Goal: Transaction & Acquisition: Book appointment/travel/reservation

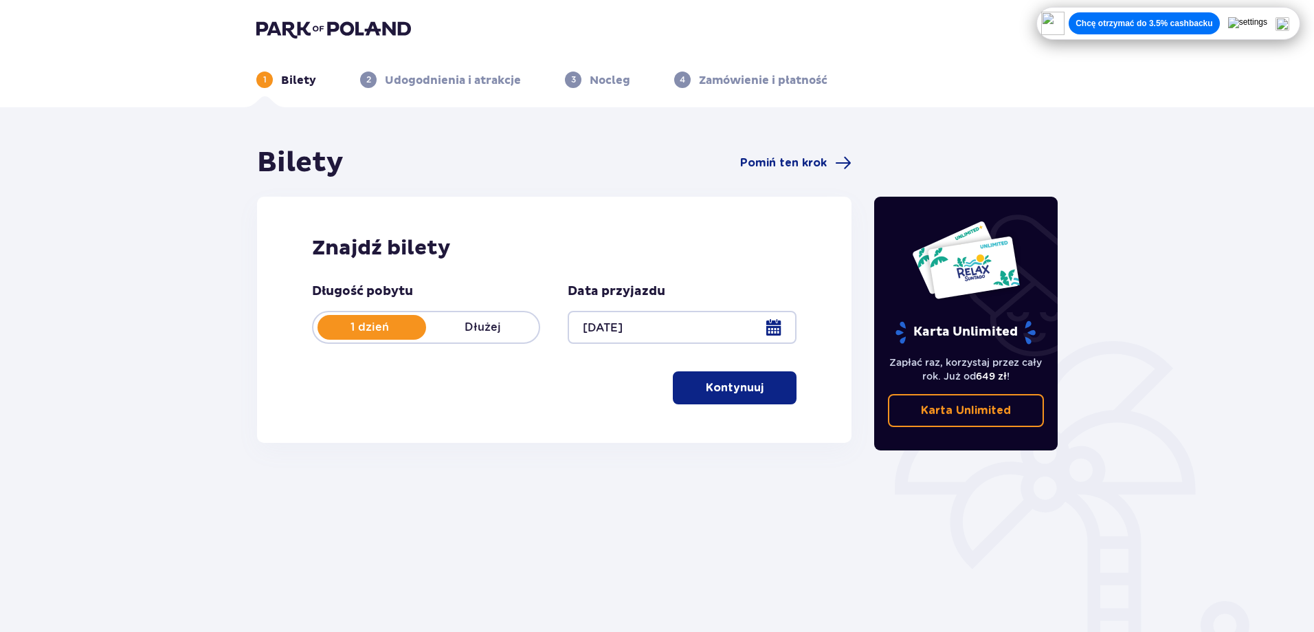
click at [478, 327] on p "Dłużej" at bounding box center [482, 327] width 113 height 15
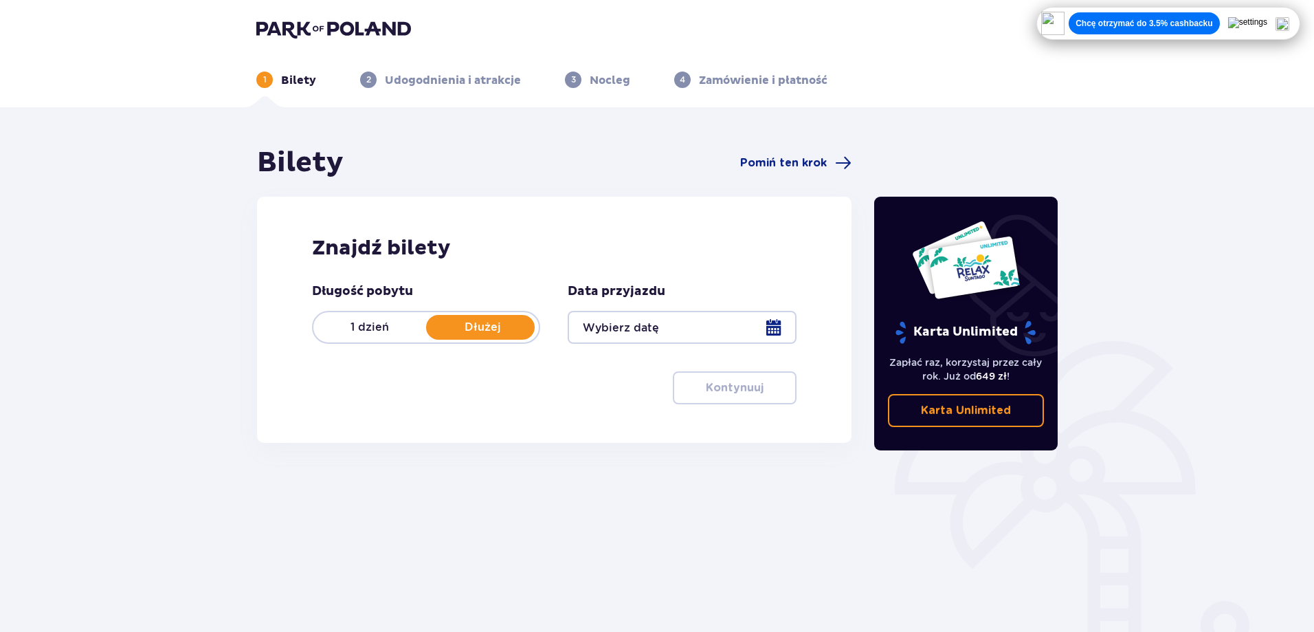
click at [377, 331] on p "1 dzień" at bounding box center [369, 327] width 113 height 15
click at [694, 339] on div at bounding box center [682, 327] width 228 height 33
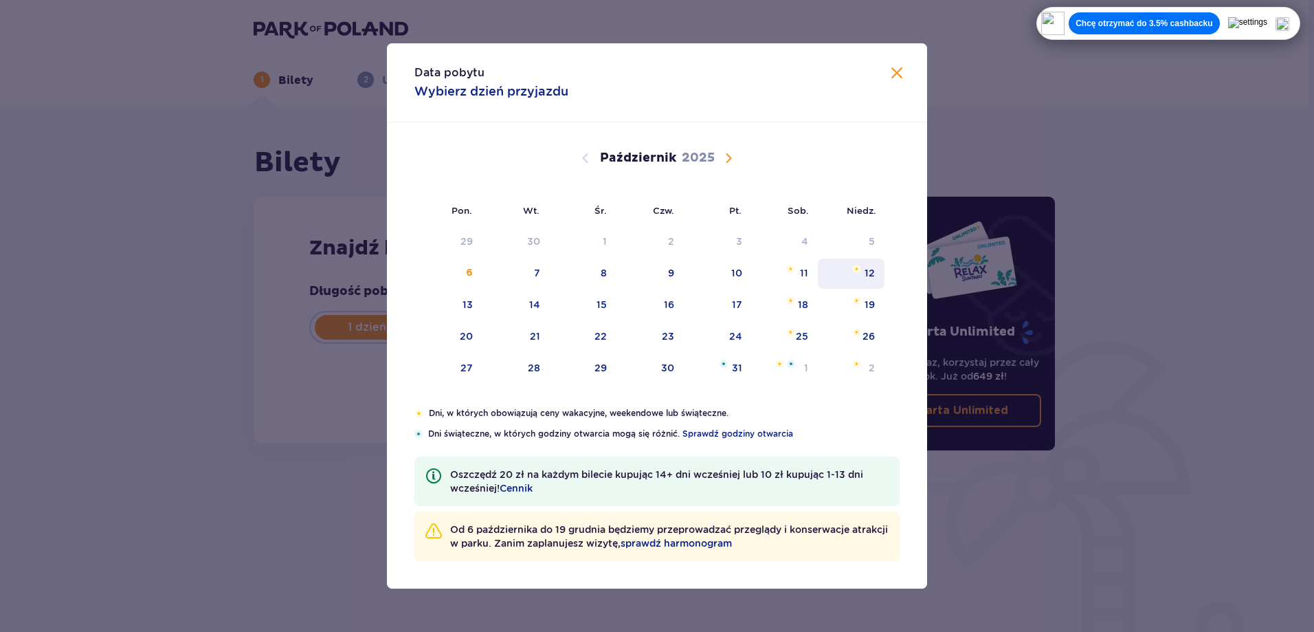
click at [698, 320] on div "17" at bounding box center [718, 305] width 68 height 30
click at [874, 276] on div "12" at bounding box center [851, 273] width 67 height 30
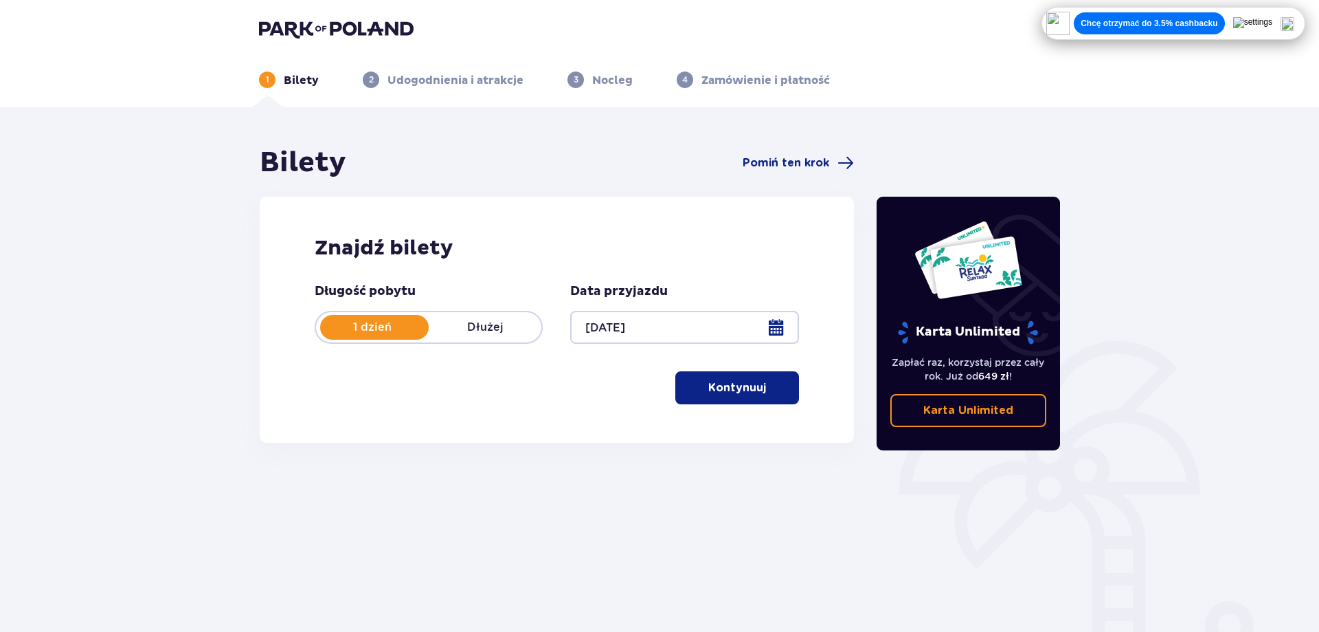
click at [739, 305] on div "Data przyjazdu [DATE]" at bounding box center [684, 313] width 228 height 60
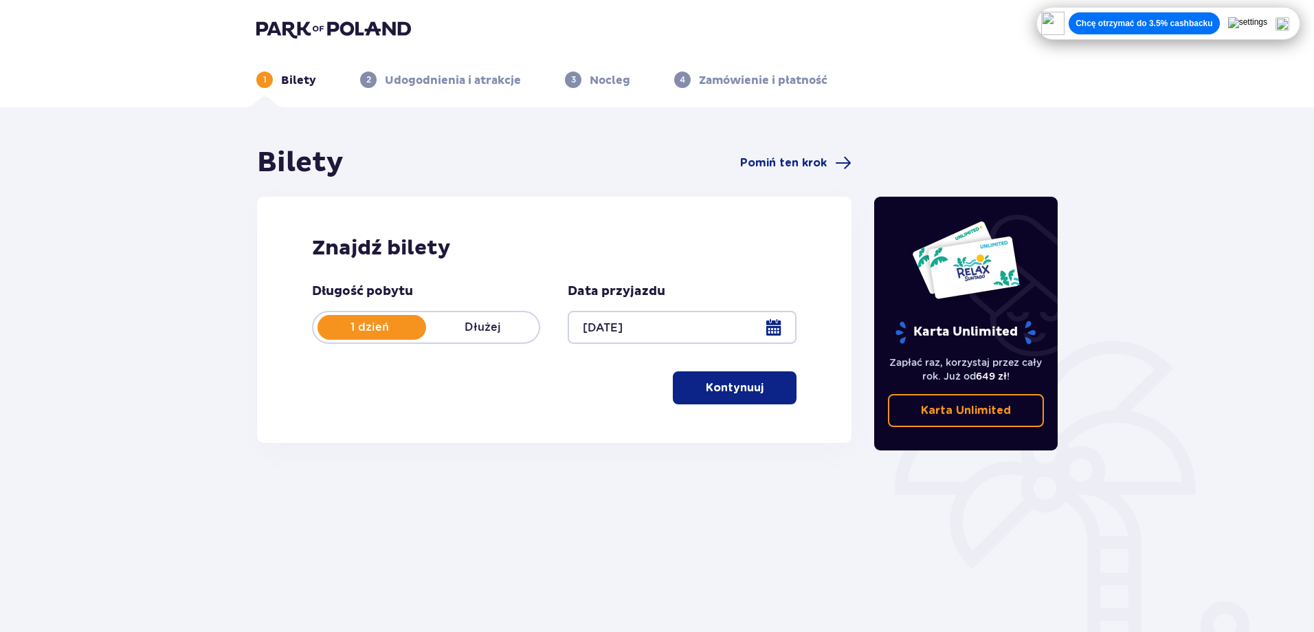
click at [672, 335] on div at bounding box center [682, 327] width 228 height 33
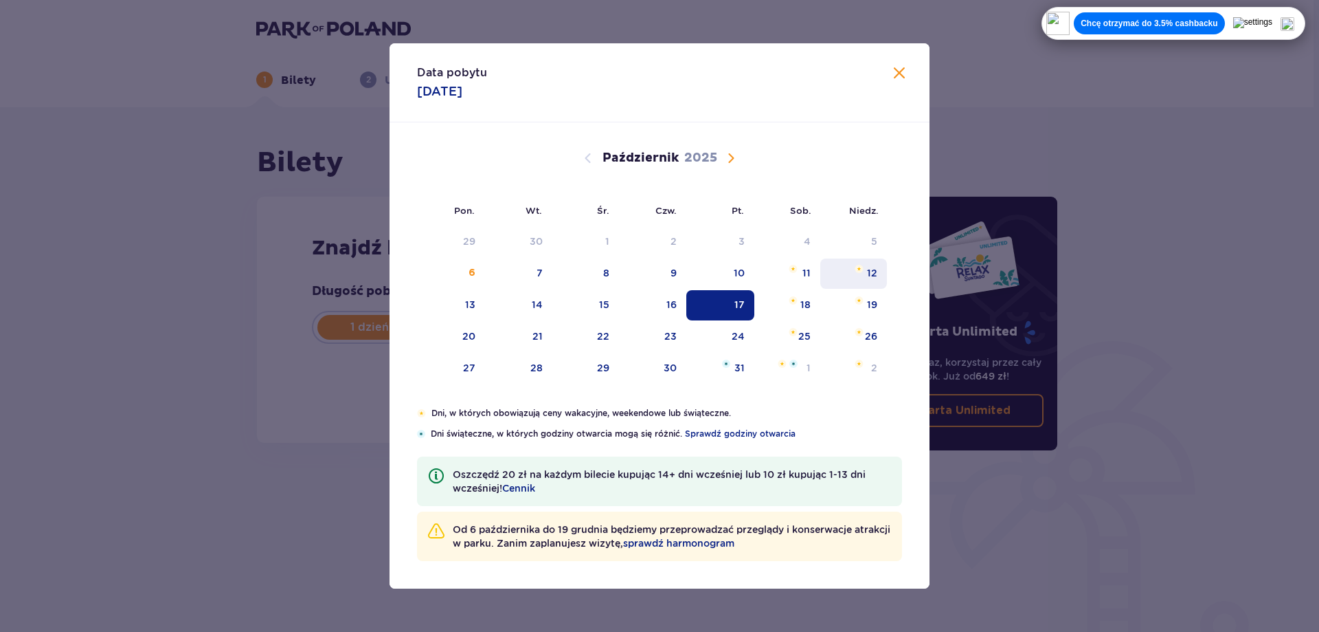
click at [872, 276] on div "12" at bounding box center [872, 273] width 10 height 14
click at [876, 271] on div "12" at bounding box center [872, 273] width 10 height 14
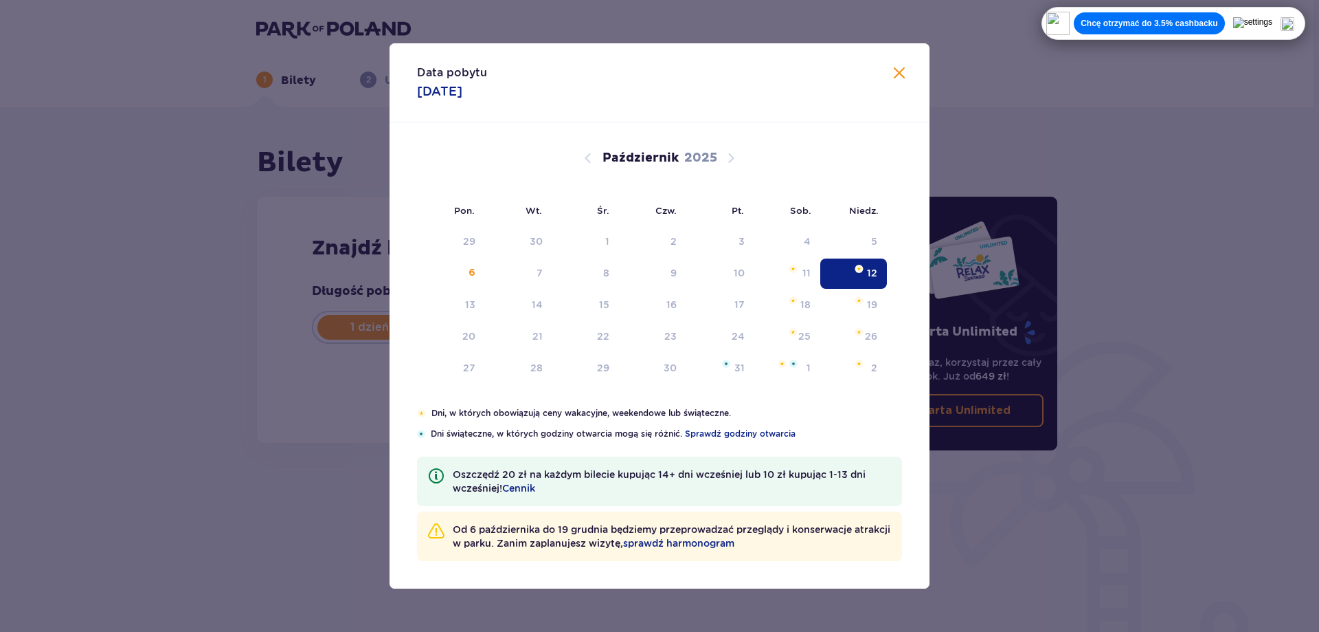
click at [865, 271] on div "Karta Unlimited Zapłać raz, korzystaj przez cały rok. Już od 649 zł ! Karta Unl…" at bounding box center [966, 382] width 206 height 472
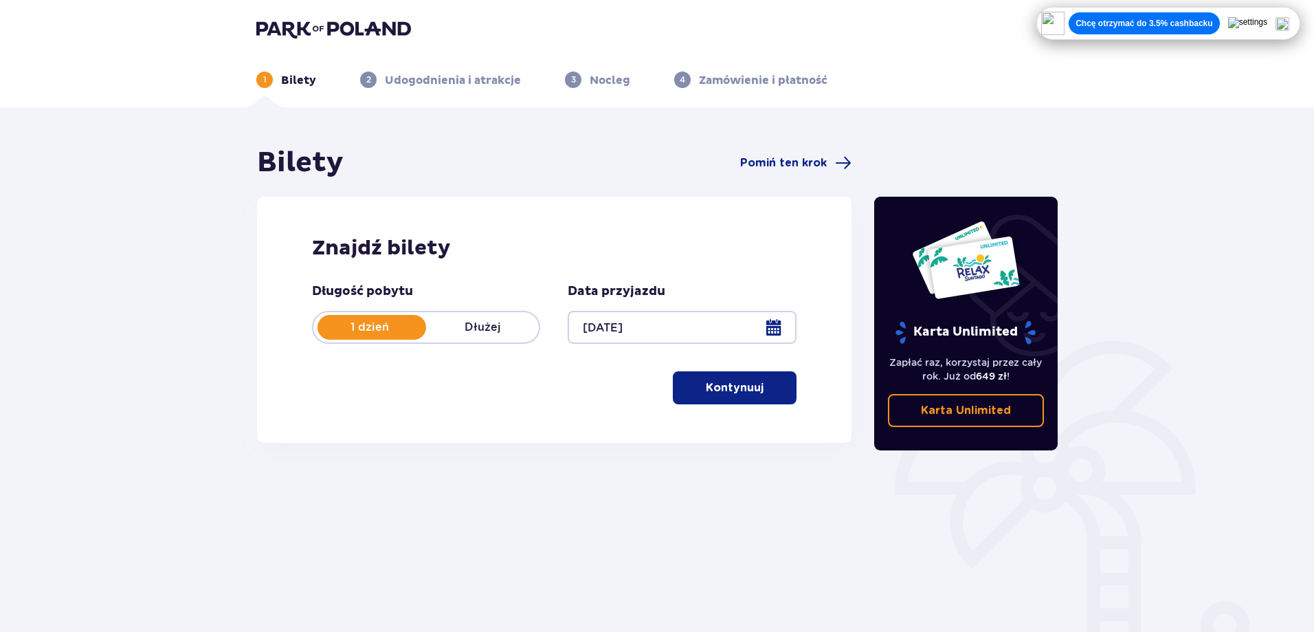
click at [718, 382] on p "Kontynuuj" at bounding box center [735, 387] width 58 height 15
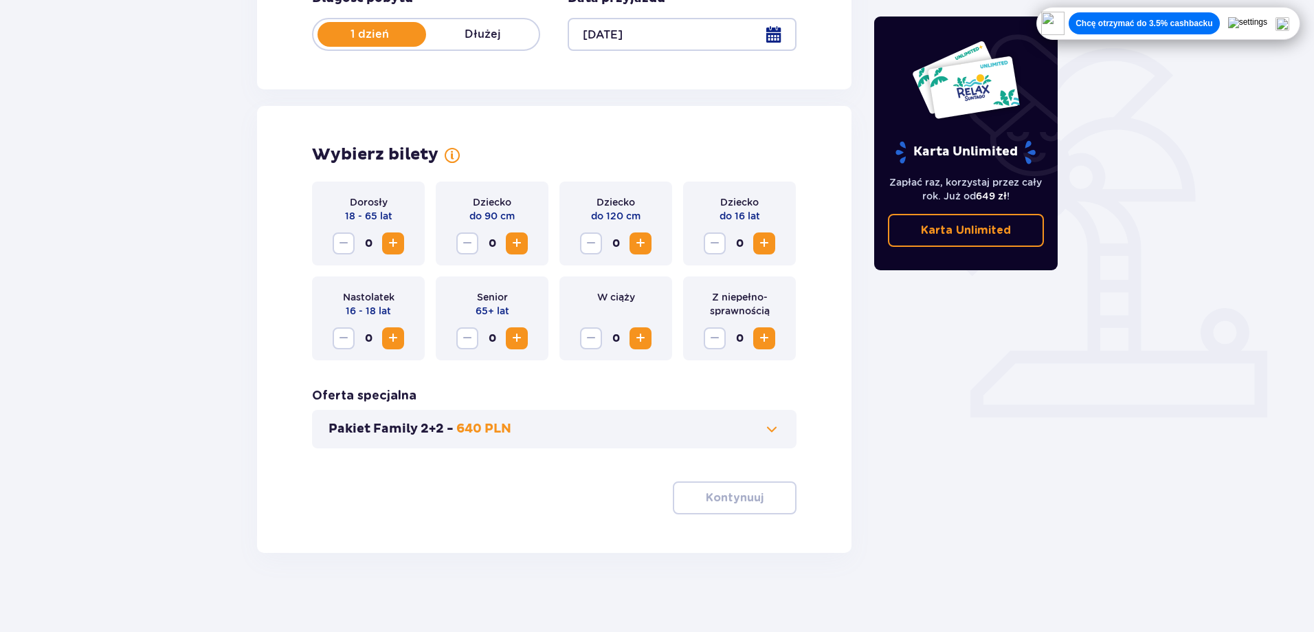
scroll to position [296, 0]
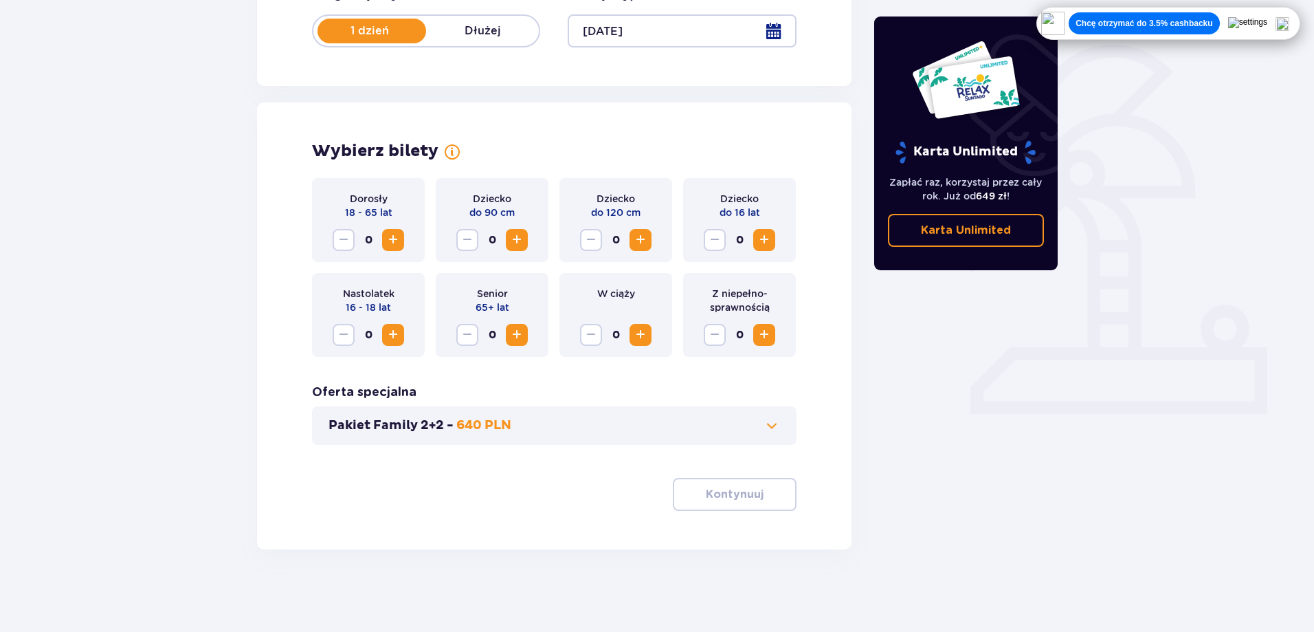
click at [394, 336] on span "Zwiększ" at bounding box center [393, 334] width 16 height 16
click at [394, 337] on span "Zwiększ" at bounding box center [393, 334] width 16 height 16
click at [399, 245] on span "Zwiększ" at bounding box center [393, 240] width 16 height 16
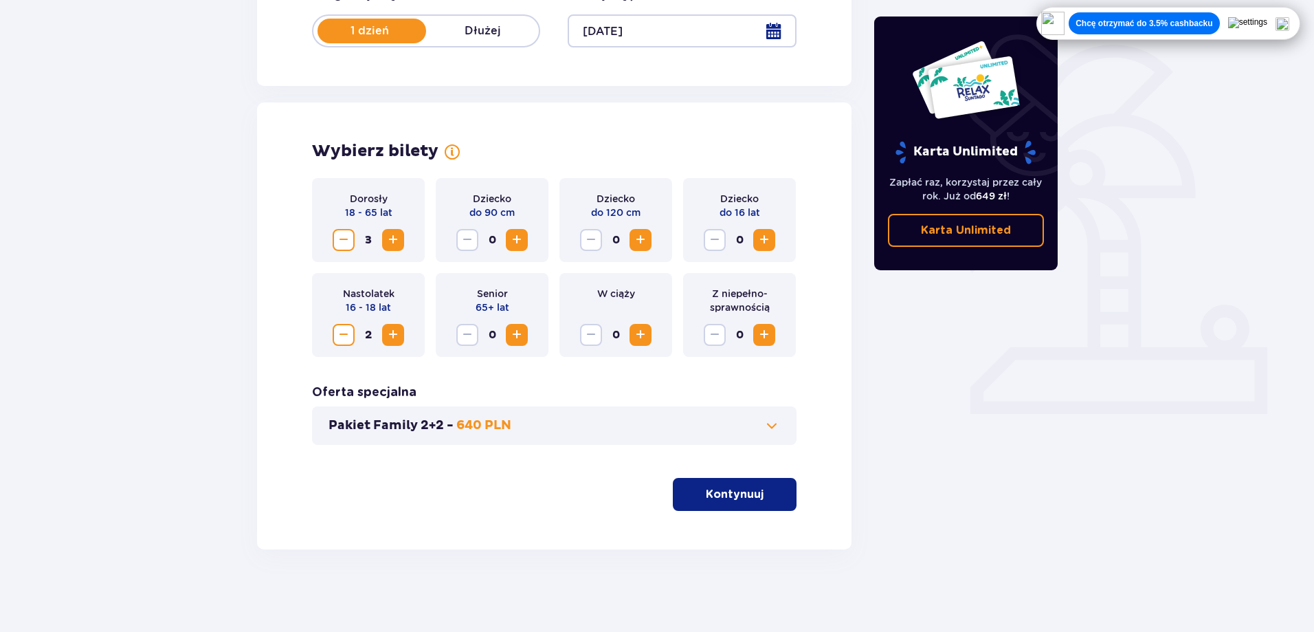
click at [744, 489] on p "Kontynuuj" at bounding box center [735, 494] width 58 height 15
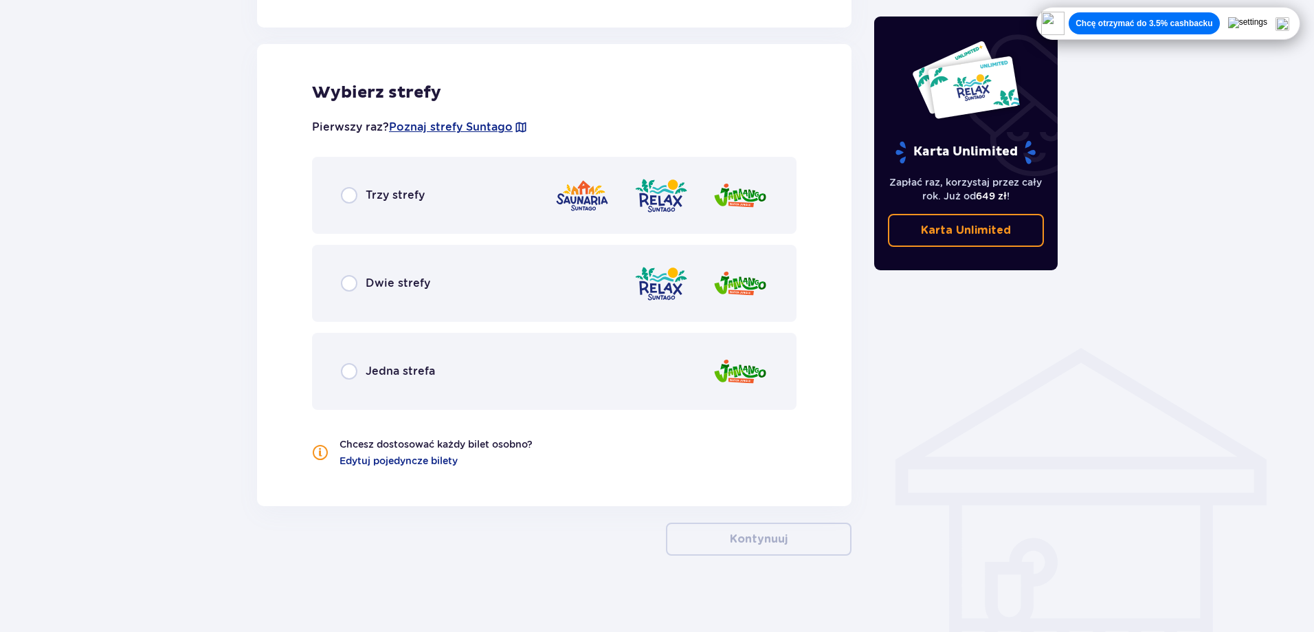
scroll to position [774, 0]
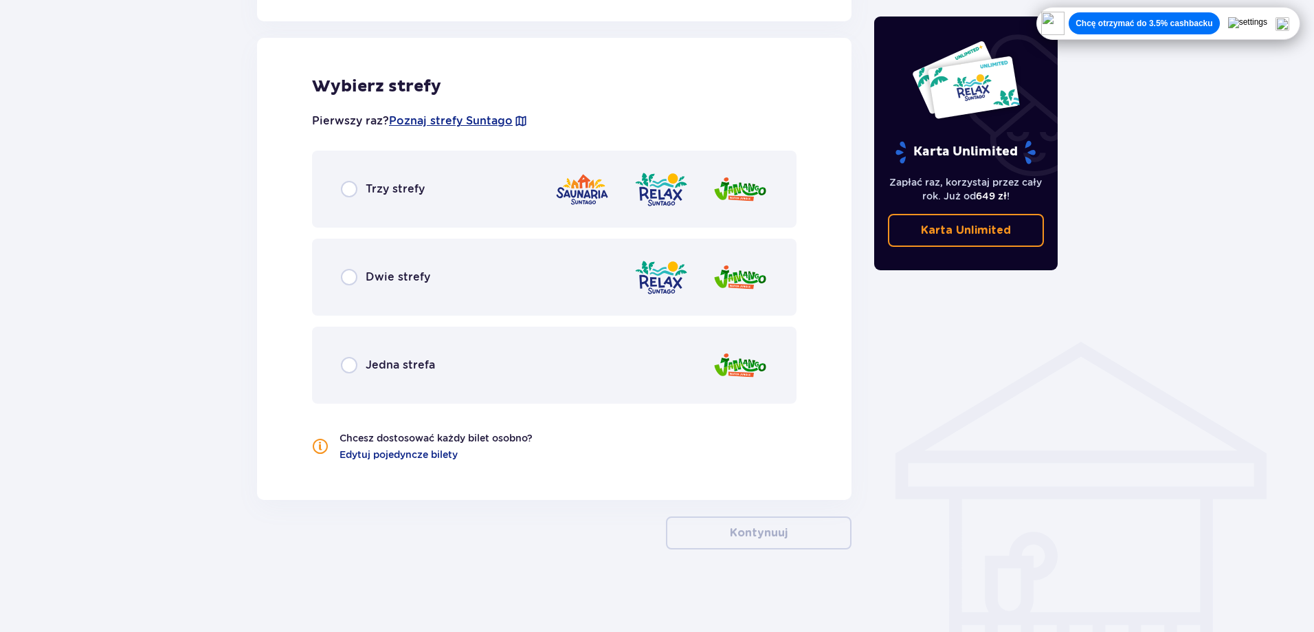
click at [425, 187] on div "Trzy strefy" at bounding box center [554, 188] width 484 height 77
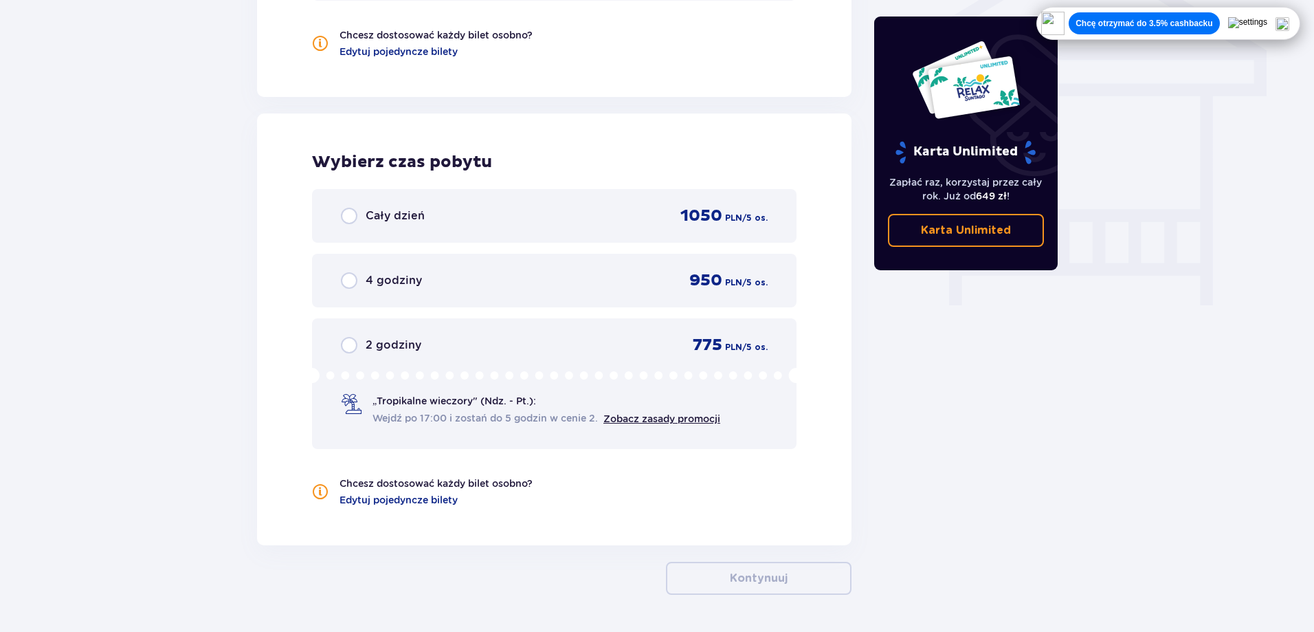
scroll to position [1223, 0]
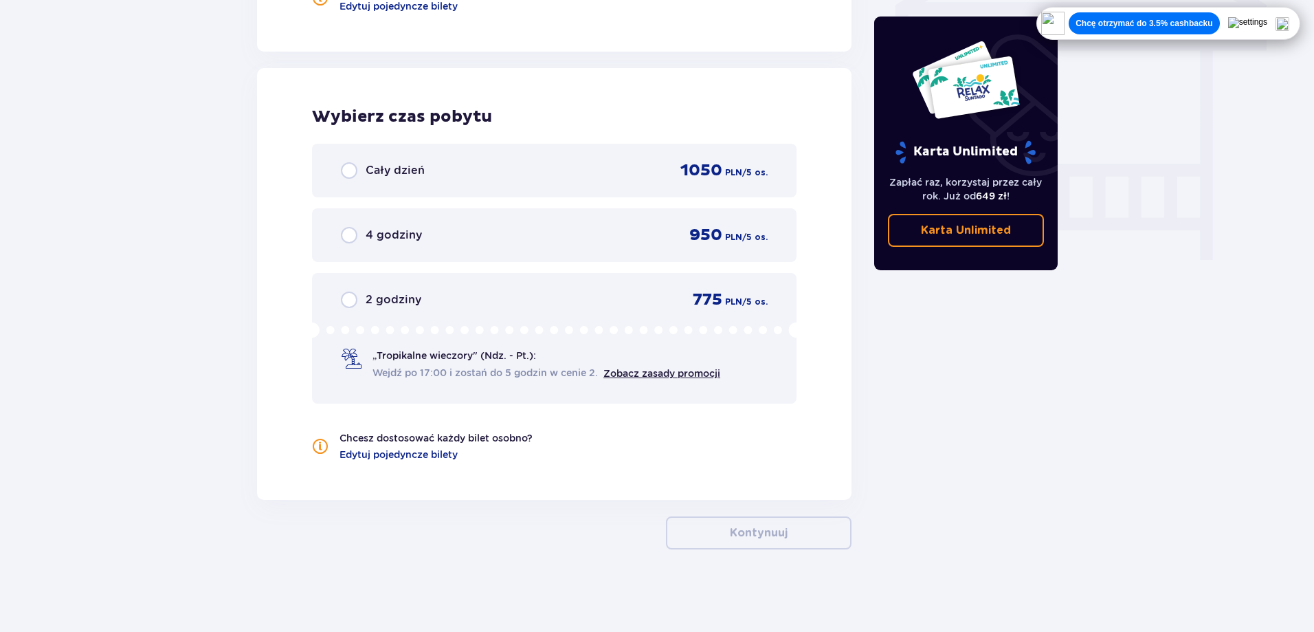
click at [420, 304] on span "2 godziny" at bounding box center [394, 299] width 56 height 15
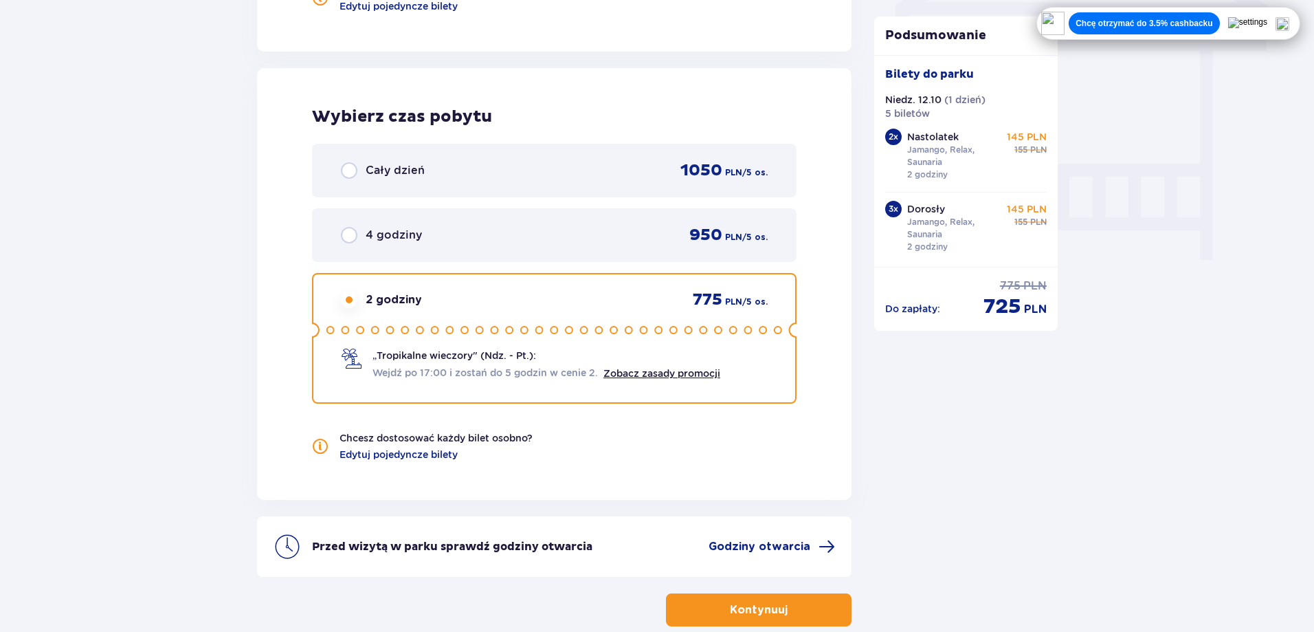
click at [399, 252] on div "4 godziny 950 PLN / 5 os." at bounding box center [554, 235] width 484 height 54
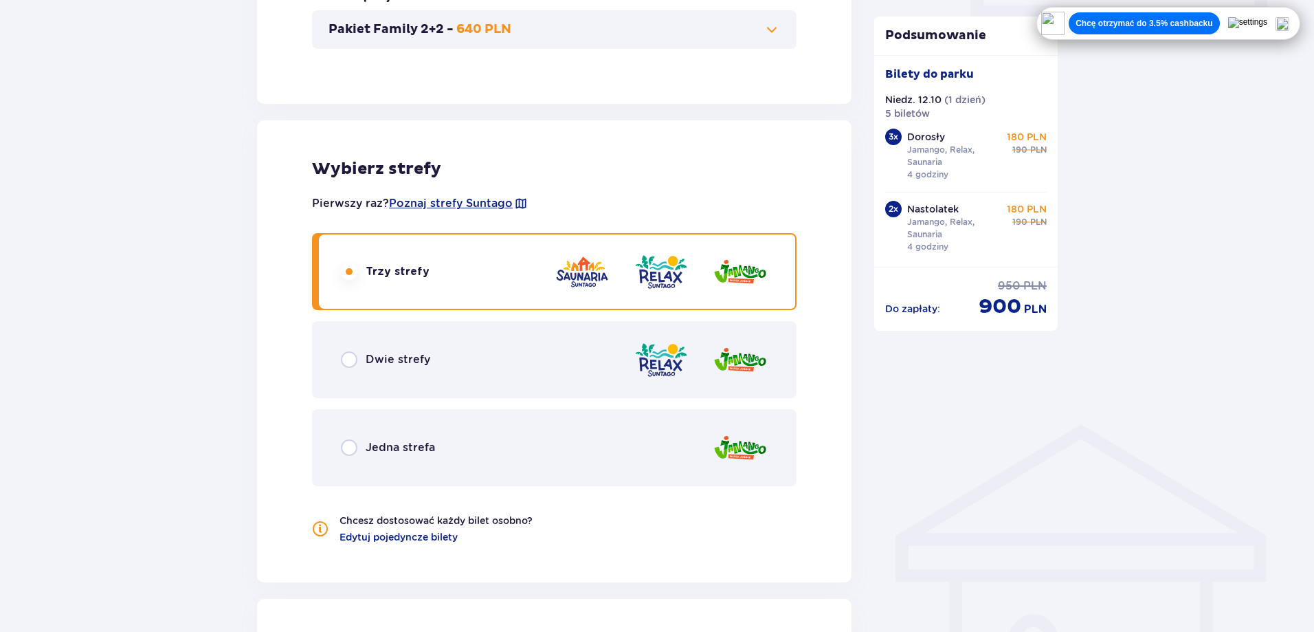
scroll to position [673, 0]
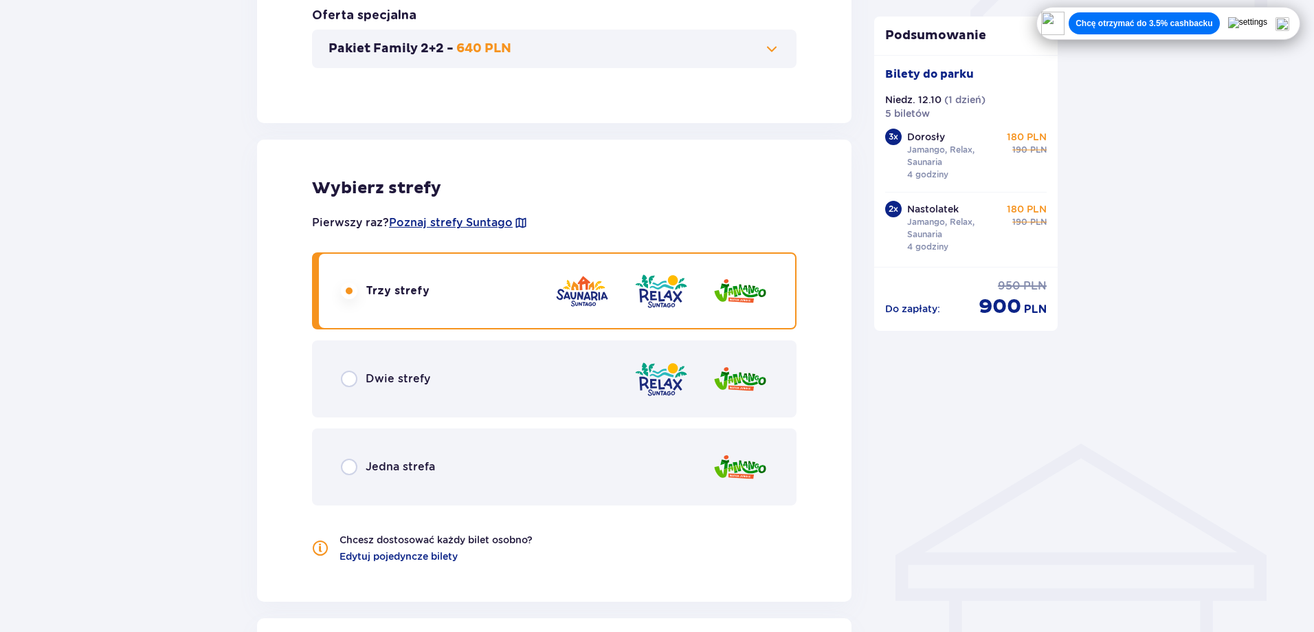
click at [521, 375] on div "Dwie strefy" at bounding box center [554, 378] width 484 height 77
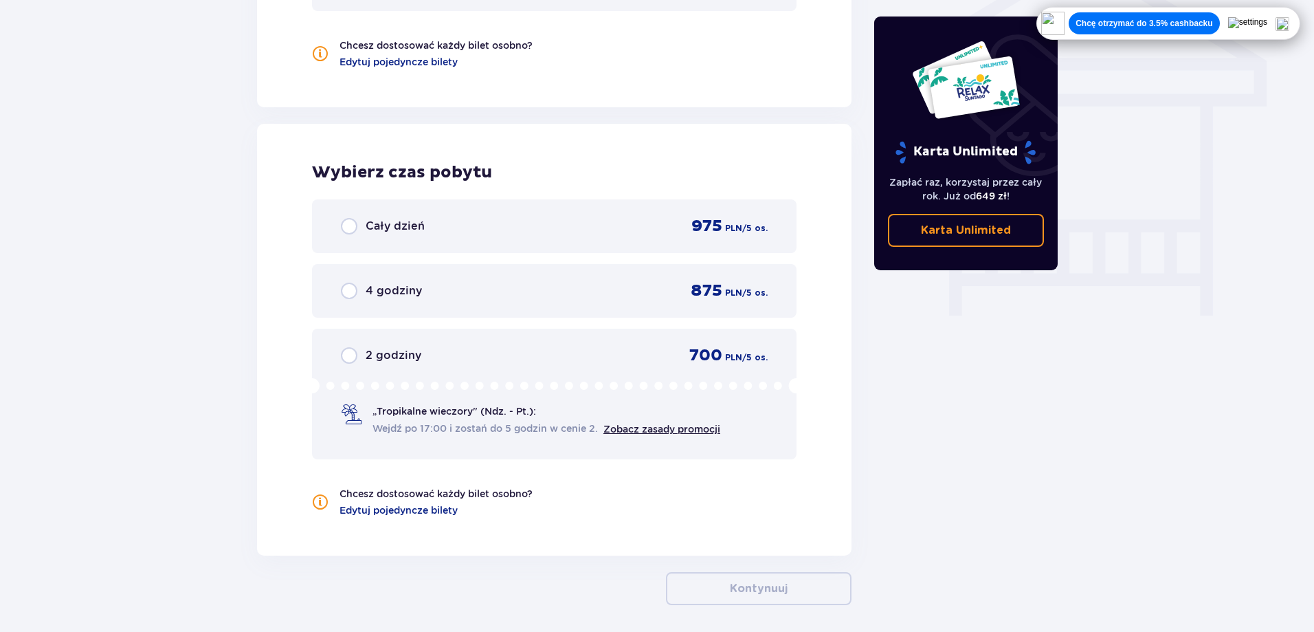
scroll to position [1223, 0]
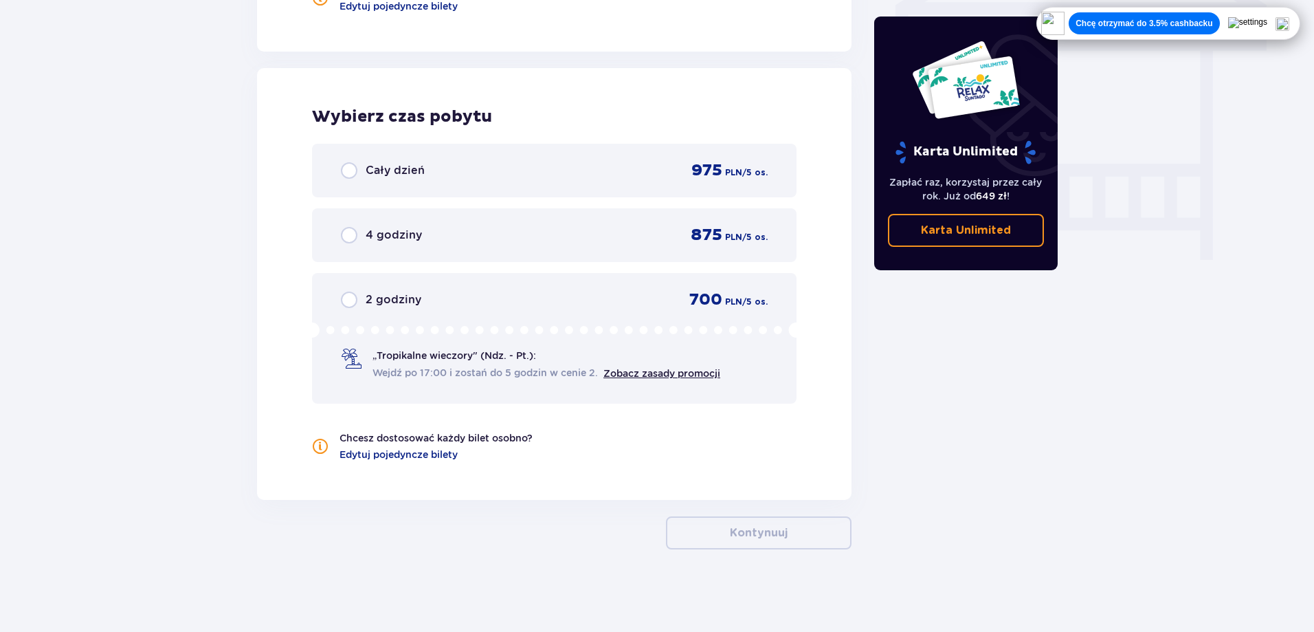
click at [563, 235] on div "4 godziny 875 PLN / 5 os." at bounding box center [554, 235] width 427 height 21
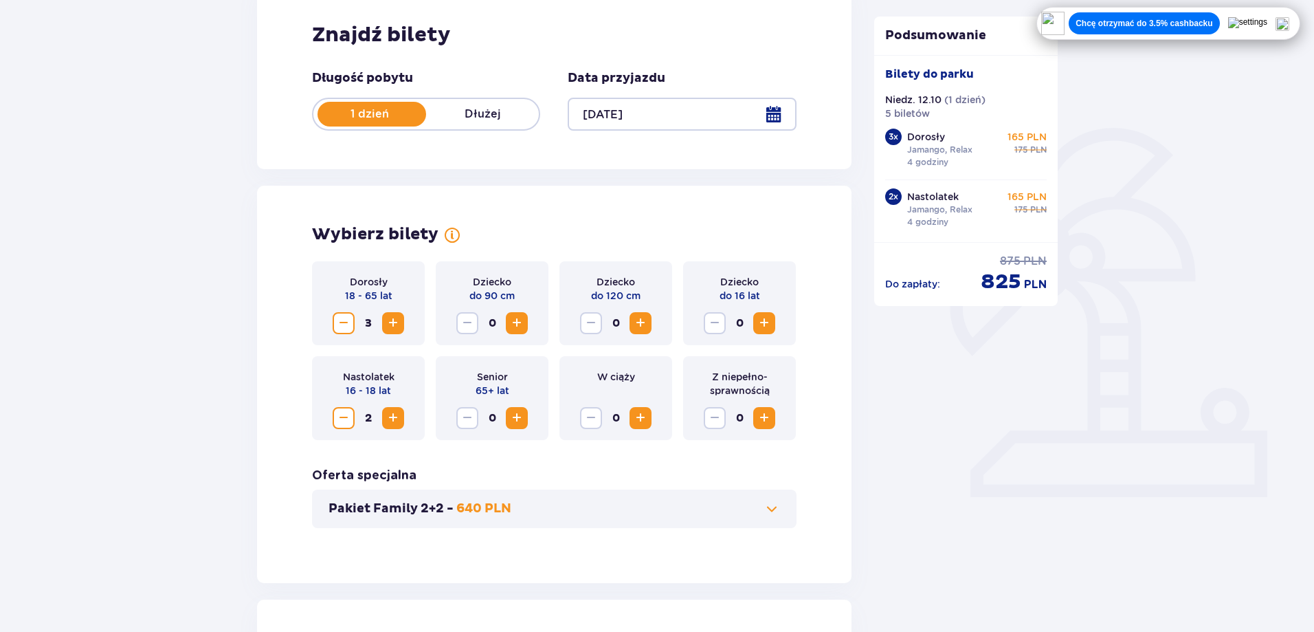
scroll to position [63, 0]
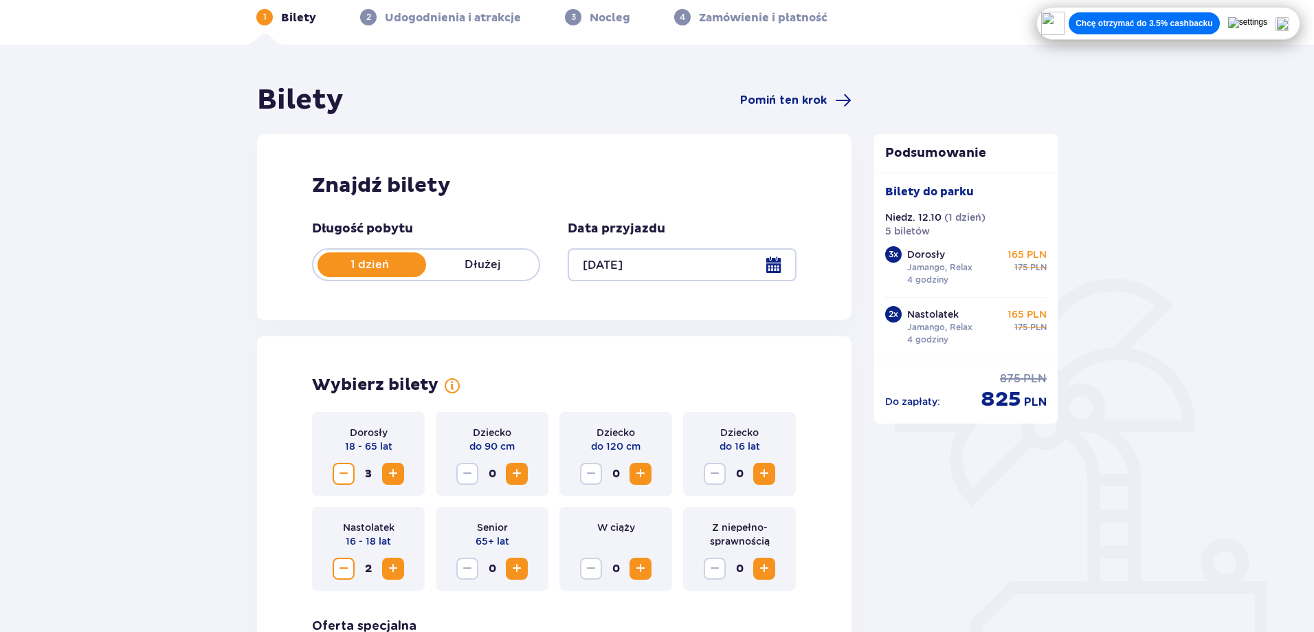
click at [656, 286] on div "Znajdź bilety Długość pobytu 1 dzień Dłużej Data przyjazdu [DATE]" at bounding box center [554, 227] width 594 height 186
click at [645, 272] on div at bounding box center [682, 264] width 228 height 33
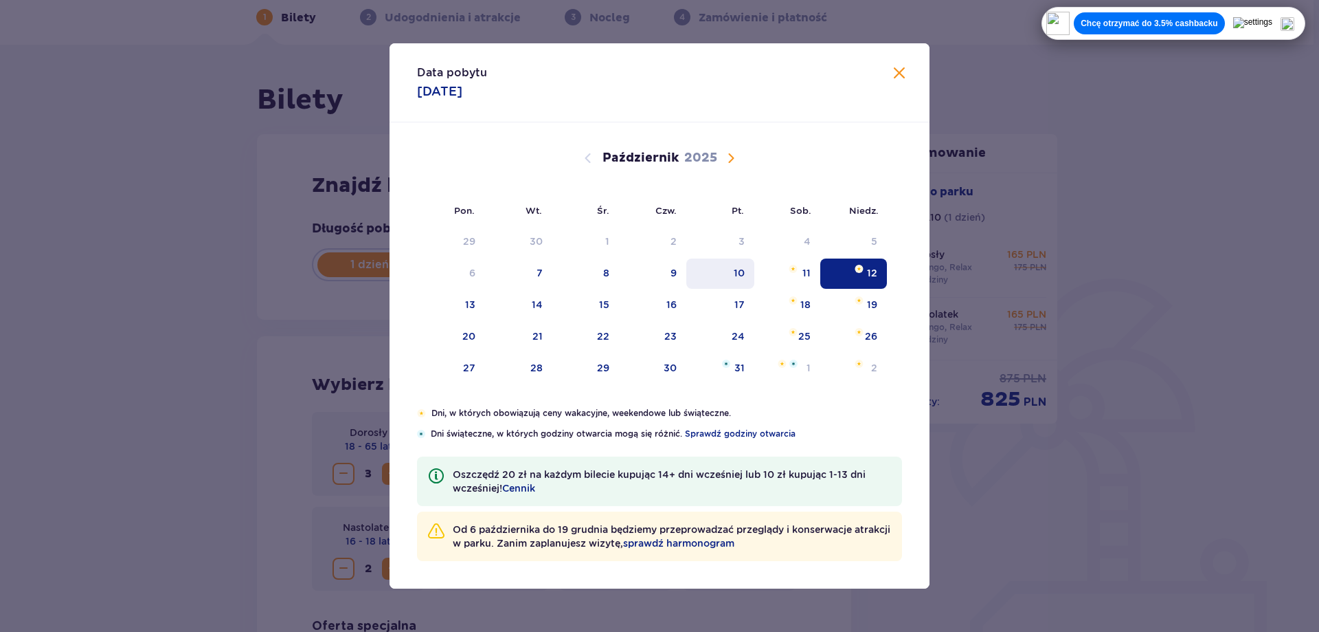
click at [738, 283] on div "10" at bounding box center [721, 273] width 68 height 30
click at [734, 285] on div "10" at bounding box center [721, 273] width 68 height 30
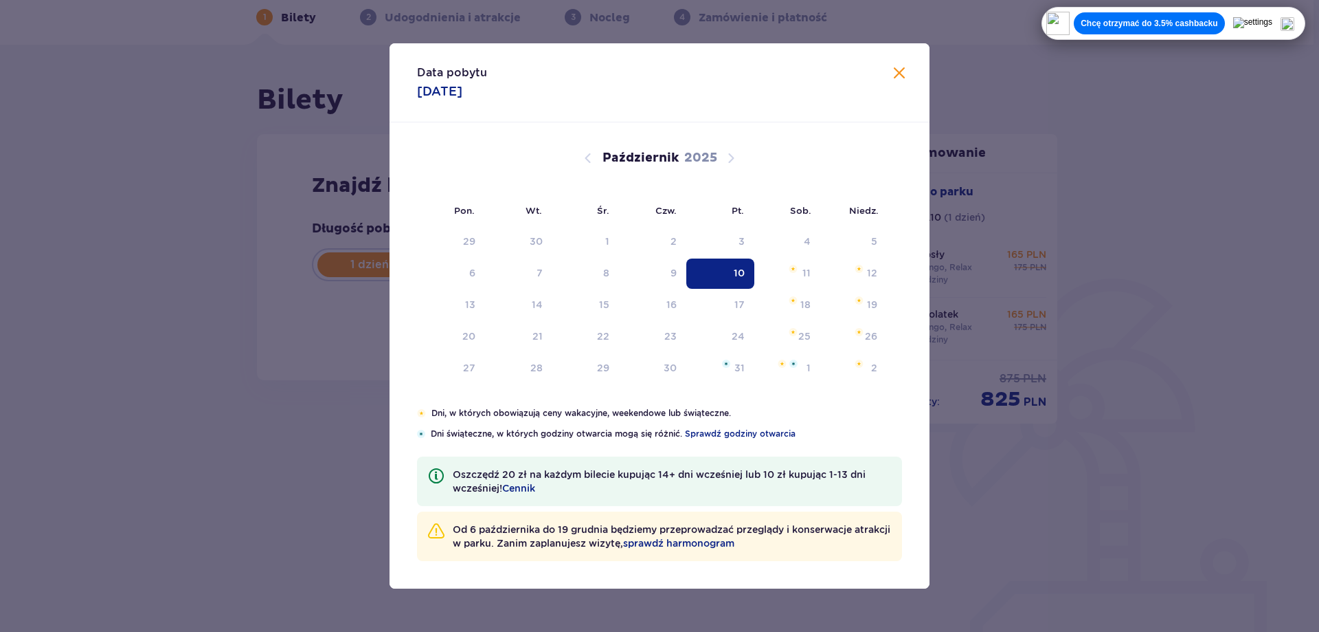
type input "[DATE]"
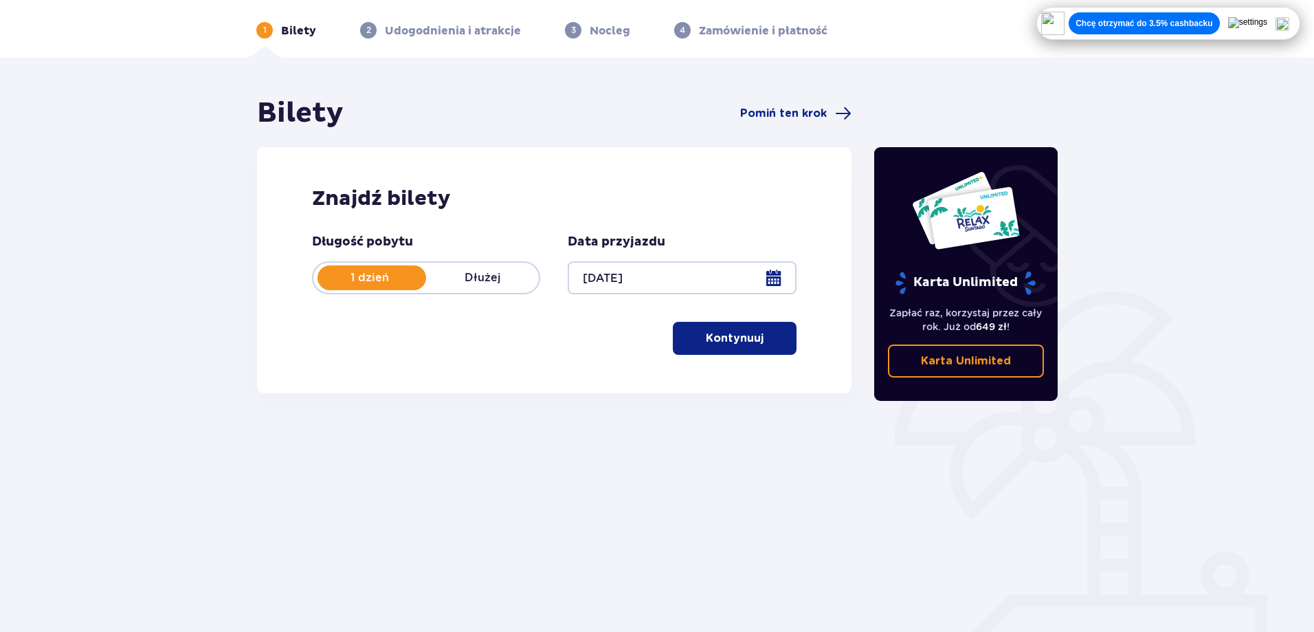
scroll to position [63, 0]
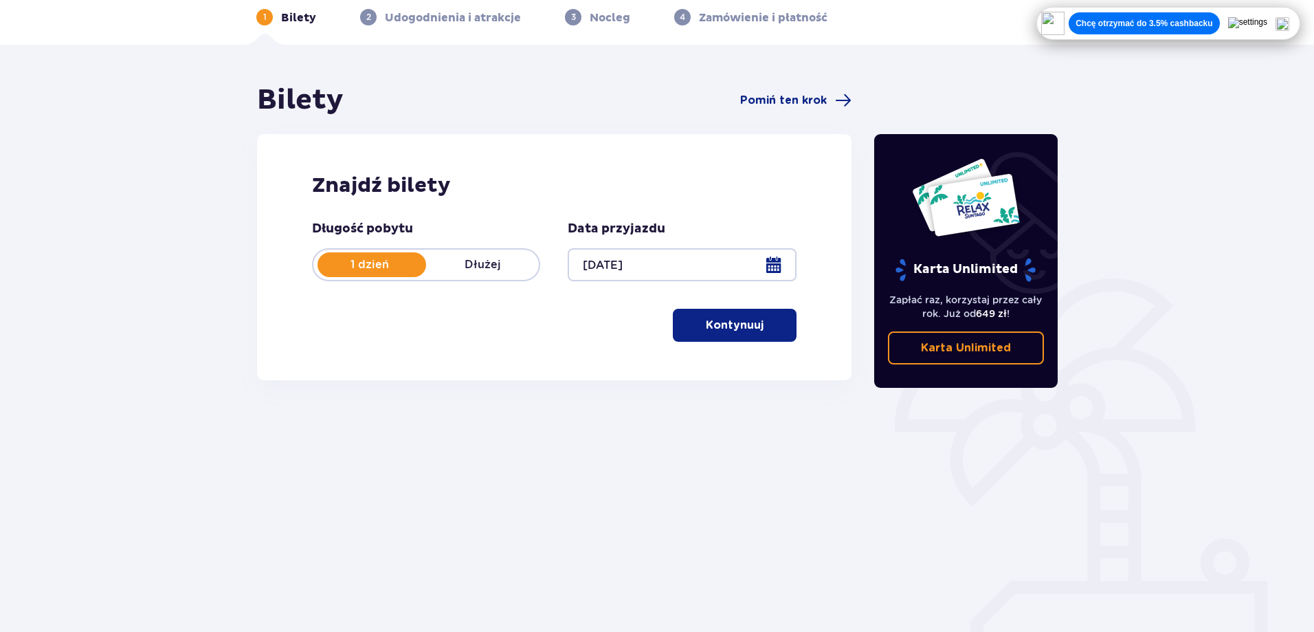
click at [758, 325] on span "button" at bounding box center [766, 325] width 16 height 16
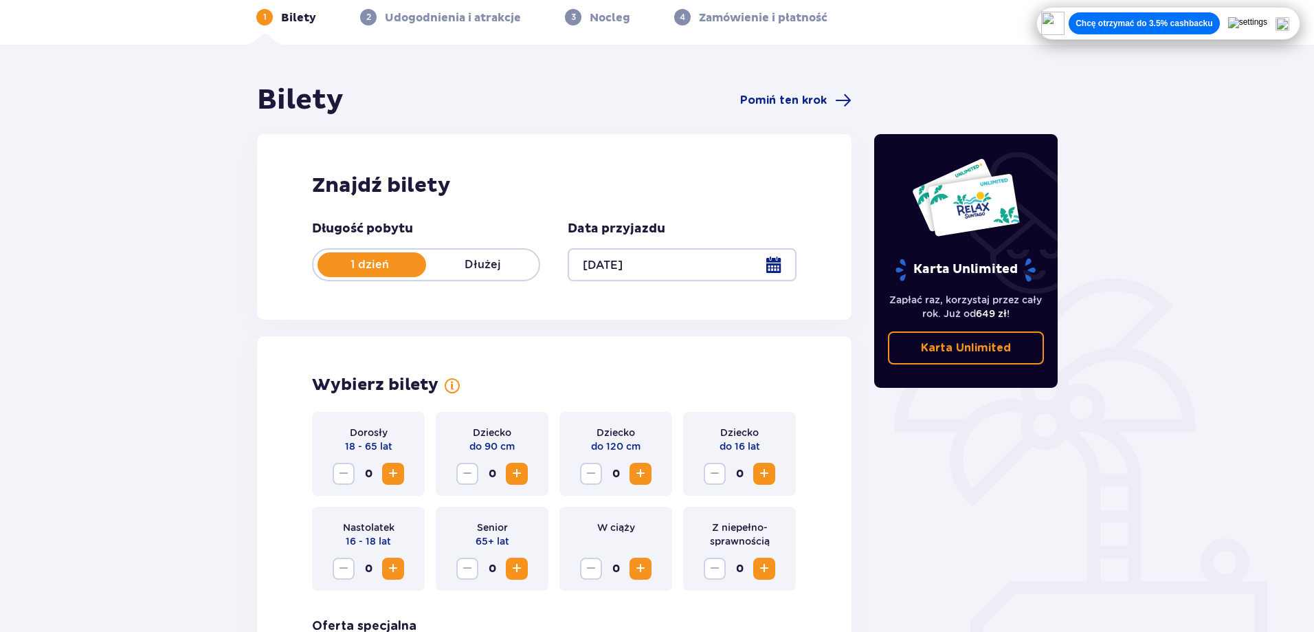
scroll to position [280, 0]
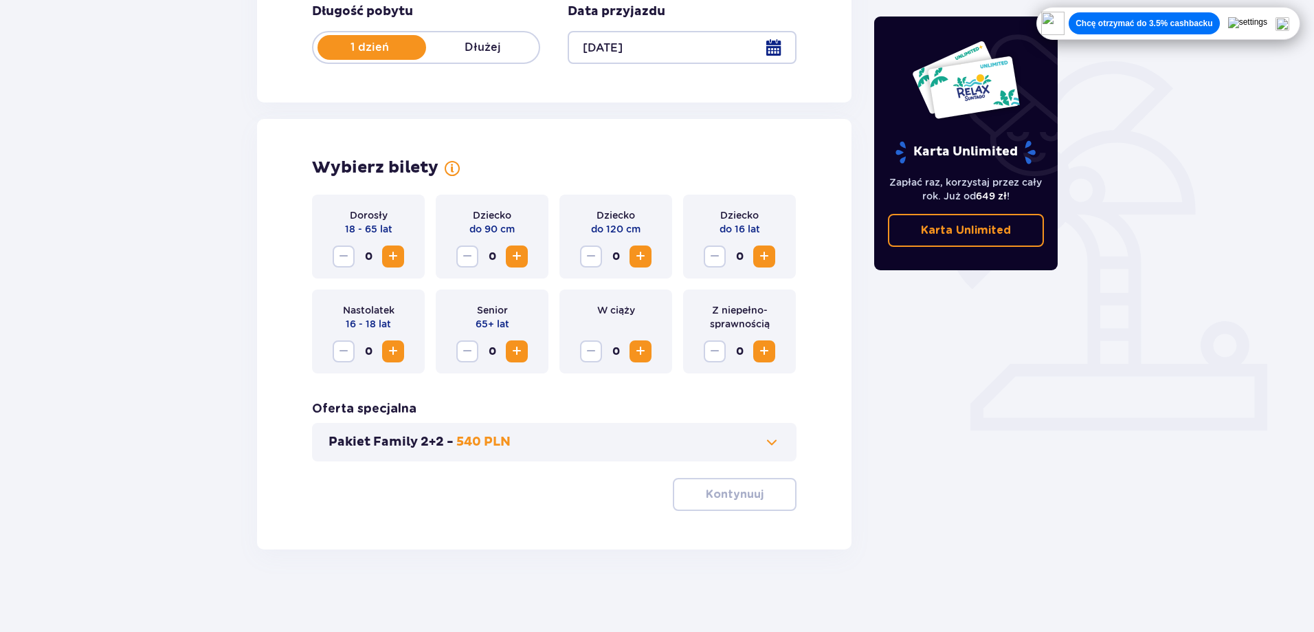
click at [399, 260] on span "Zwiększ" at bounding box center [393, 256] width 16 height 16
click at [395, 357] on span "Zwiększ" at bounding box center [393, 351] width 16 height 16
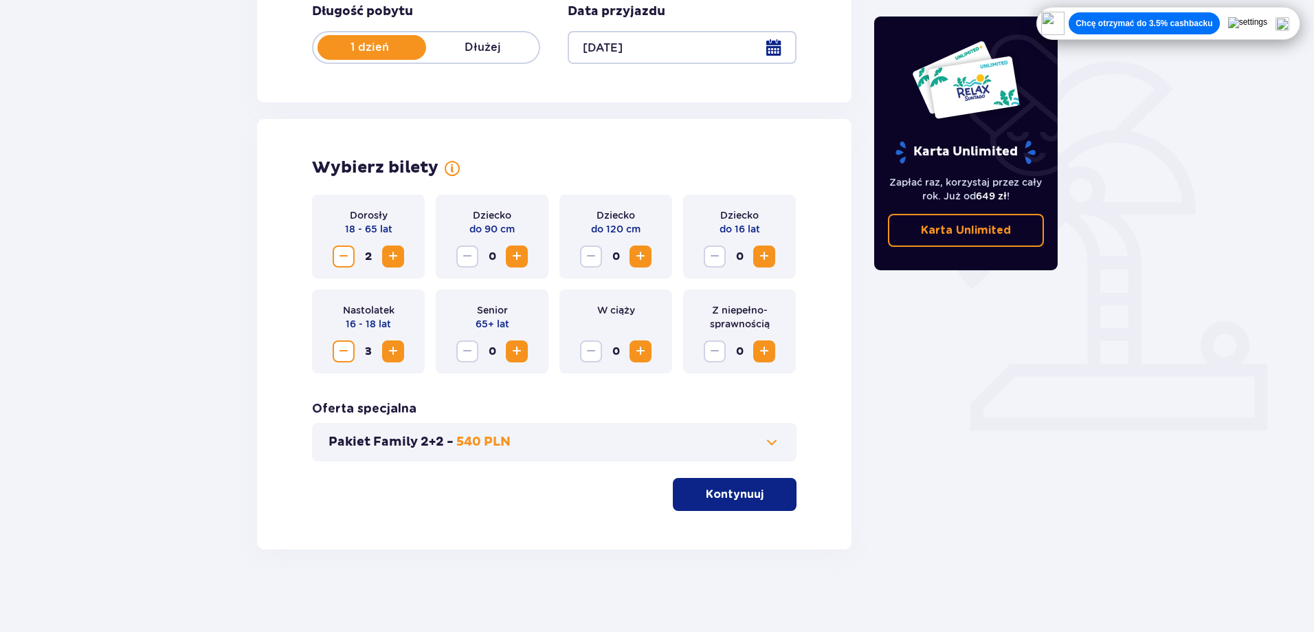
click at [347, 349] on span "Zmniejsz" at bounding box center [343, 351] width 16 height 16
click at [390, 255] on span "Zwiększ" at bounding box center [393, 256] width 16 height 16
click at [725, 491] on p "Kontynuuj" at bounding box center [735, 494] width 58 height 15
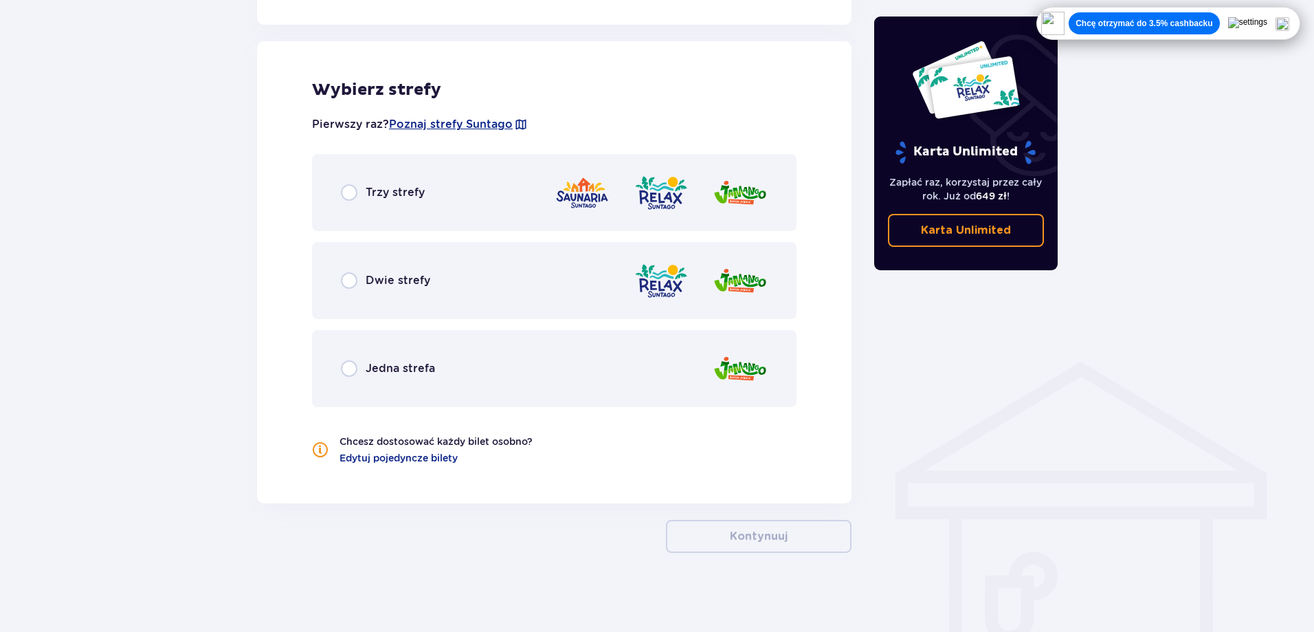
scroll to position [758, 0]
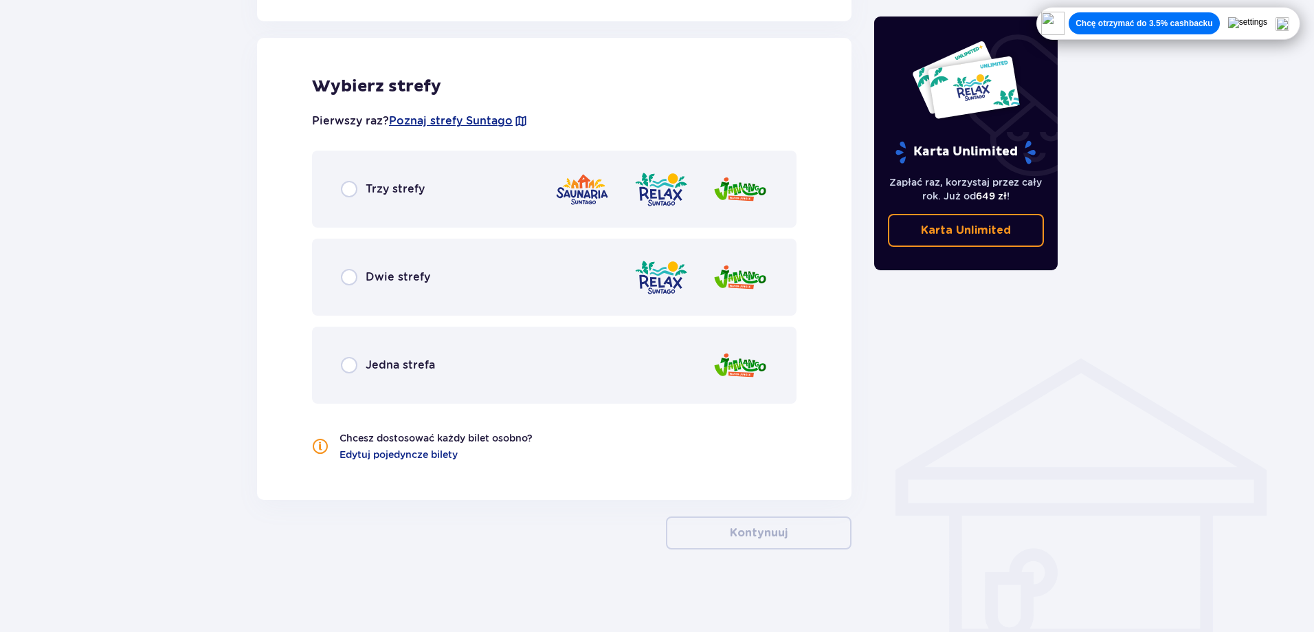
click at [498, 289] on div "Dwie strefy" at bounding box center [554, 276] width 484 height 77
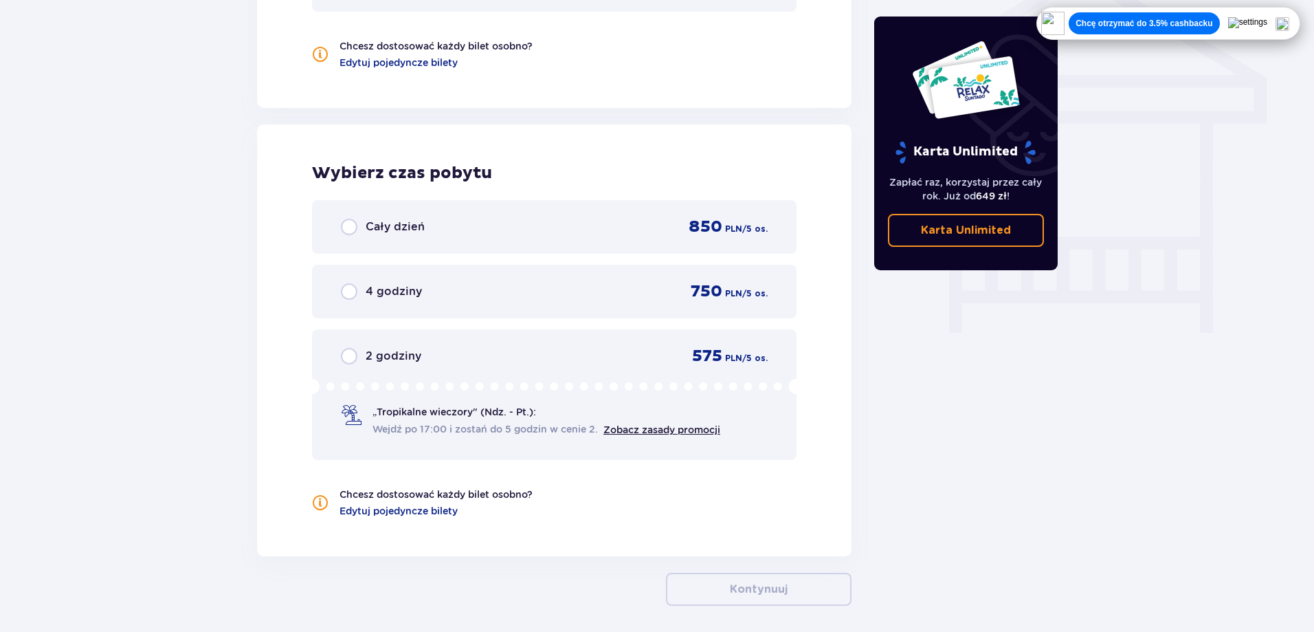
scroll to position [1206, 0]
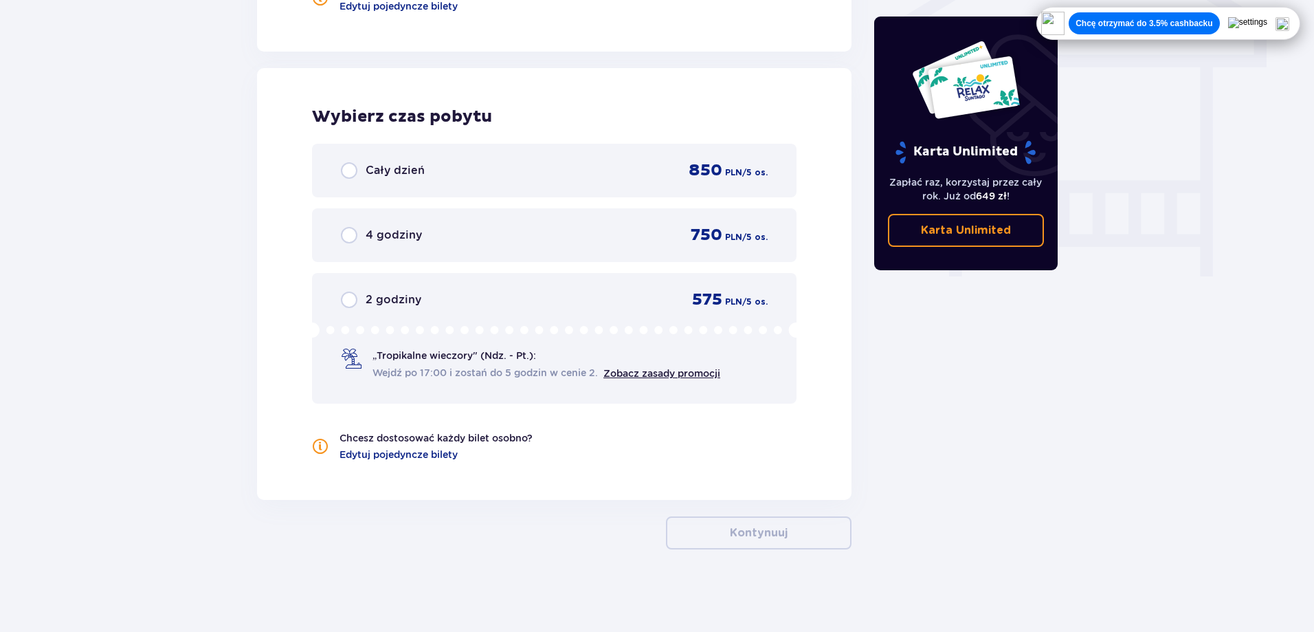
click at [685, 244] on div "750 PLN / 5 os." at bounding box center [720, 235] width 93 height 21
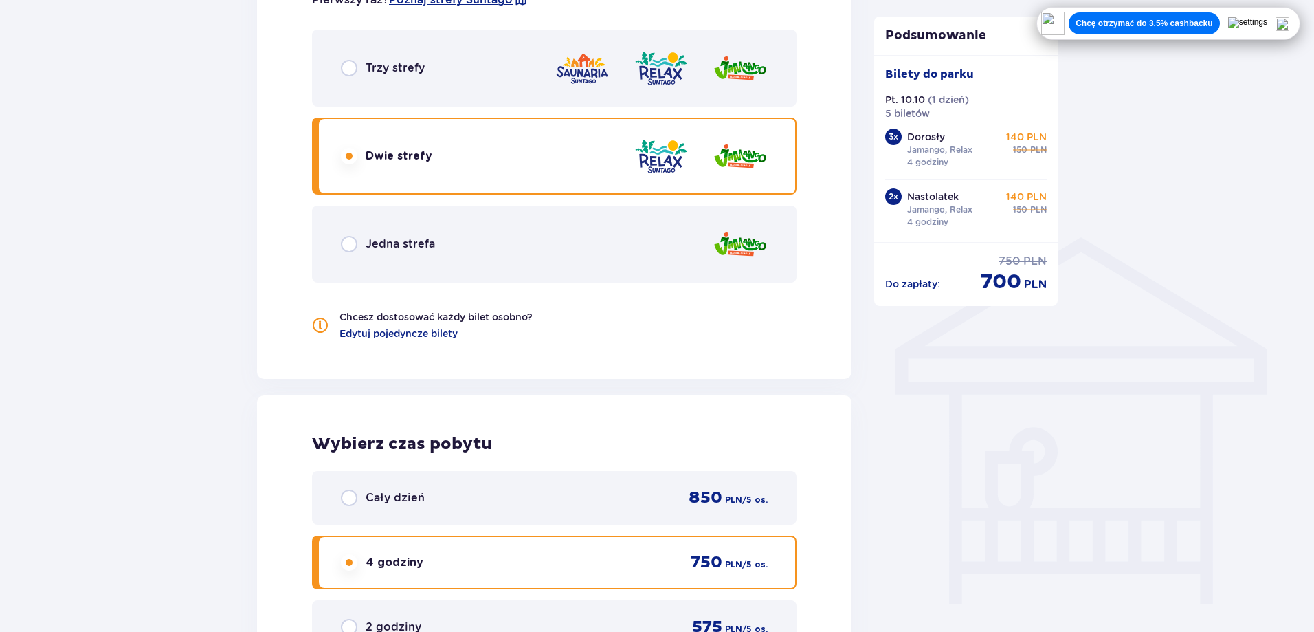
scroll to position [871, 0]
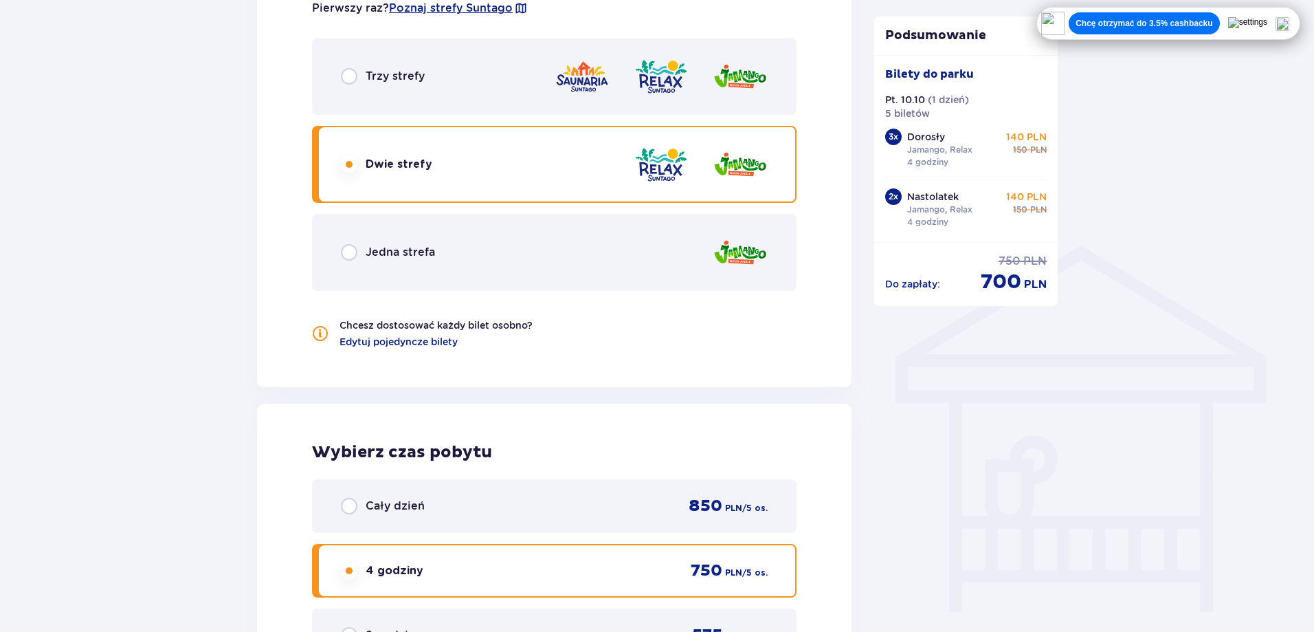
click at [620, 247] on div "Jedna strefa" at bounding box center [554, 252] width 484 height 77
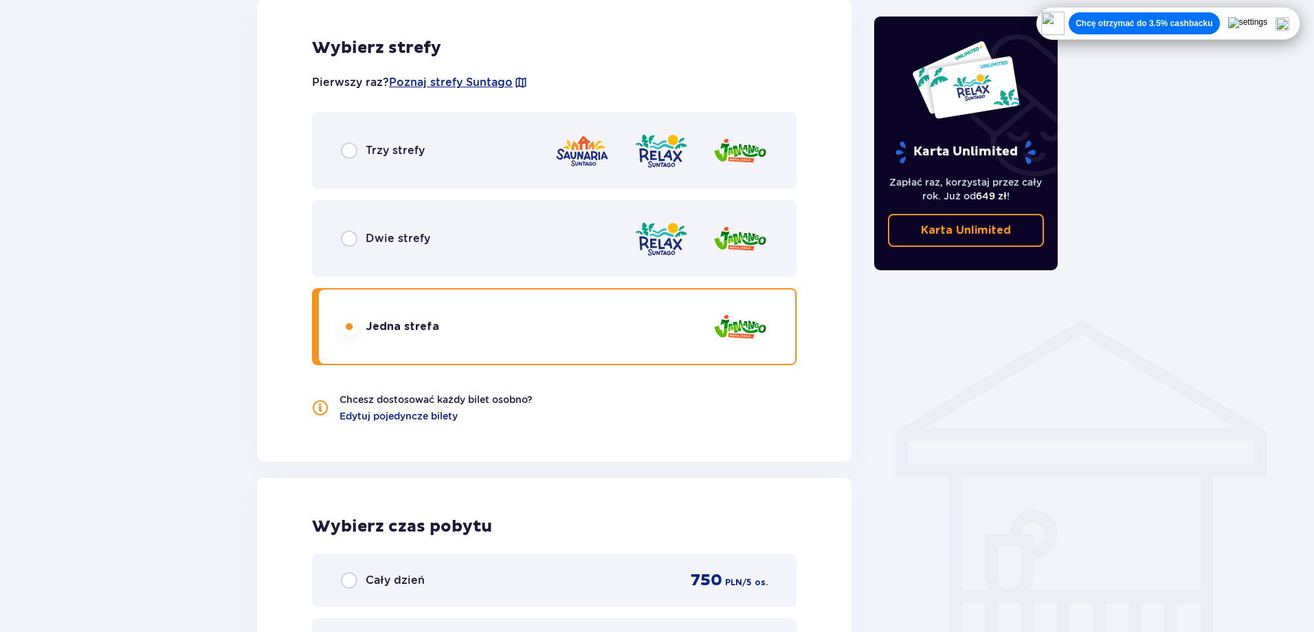
scroll to position [794, 0]
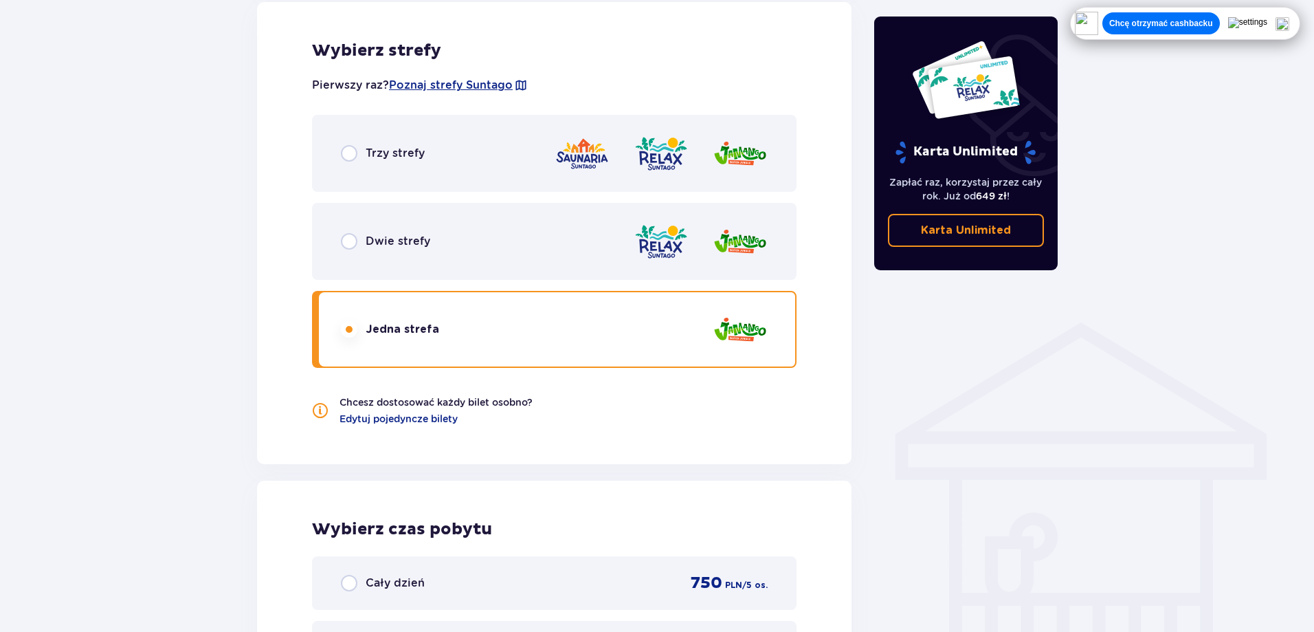
click at [556, 264] on div "Dwie strefy" at bounding box center [554, 241] width 484 height 77
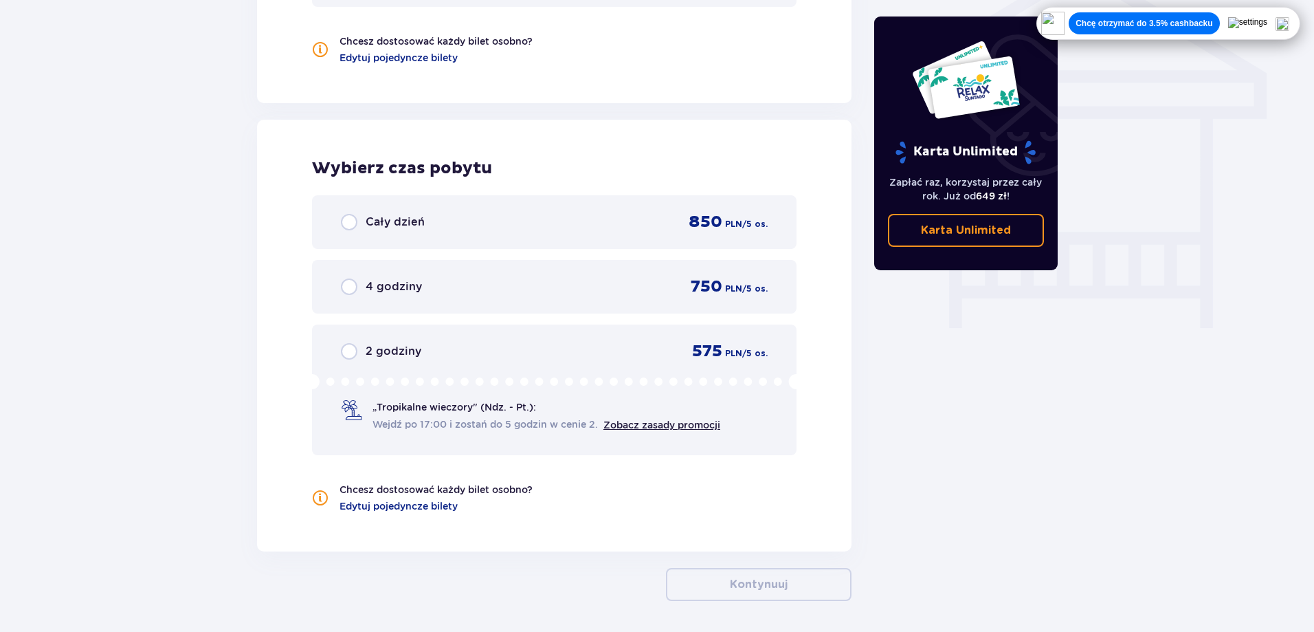
scroll to position [1206, 0]
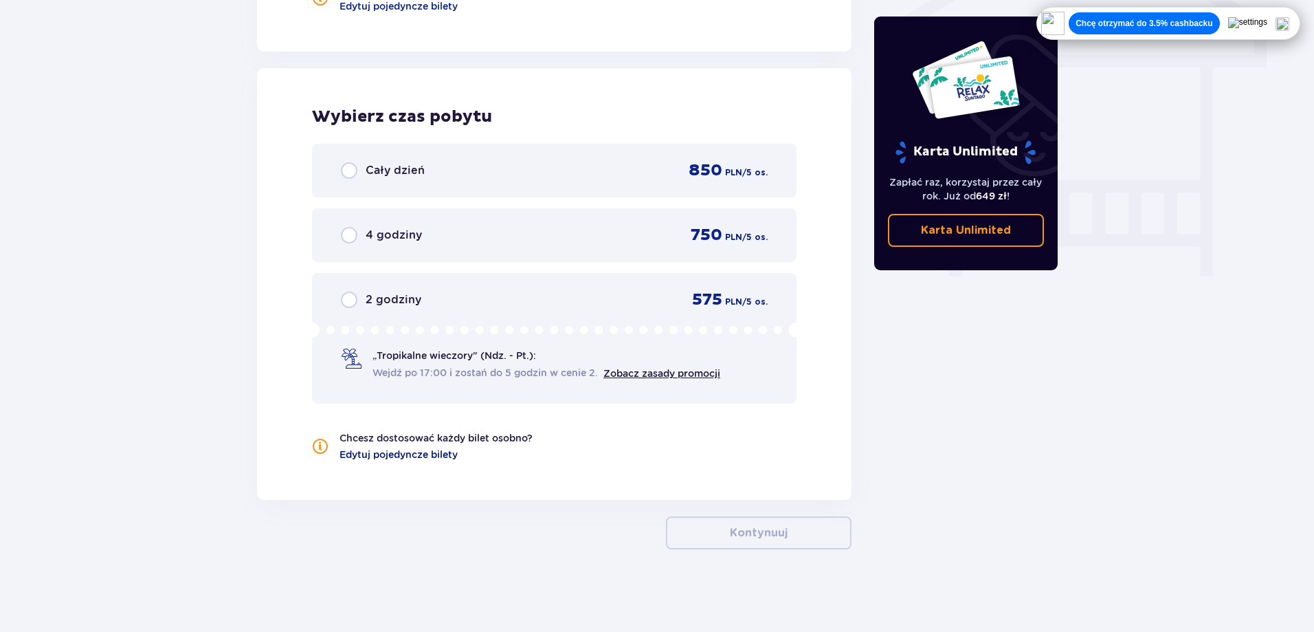
click at [399, 449] on span "Edytuj pojedyncze bilety" at bounding box center [398, 454] width 118 height 14
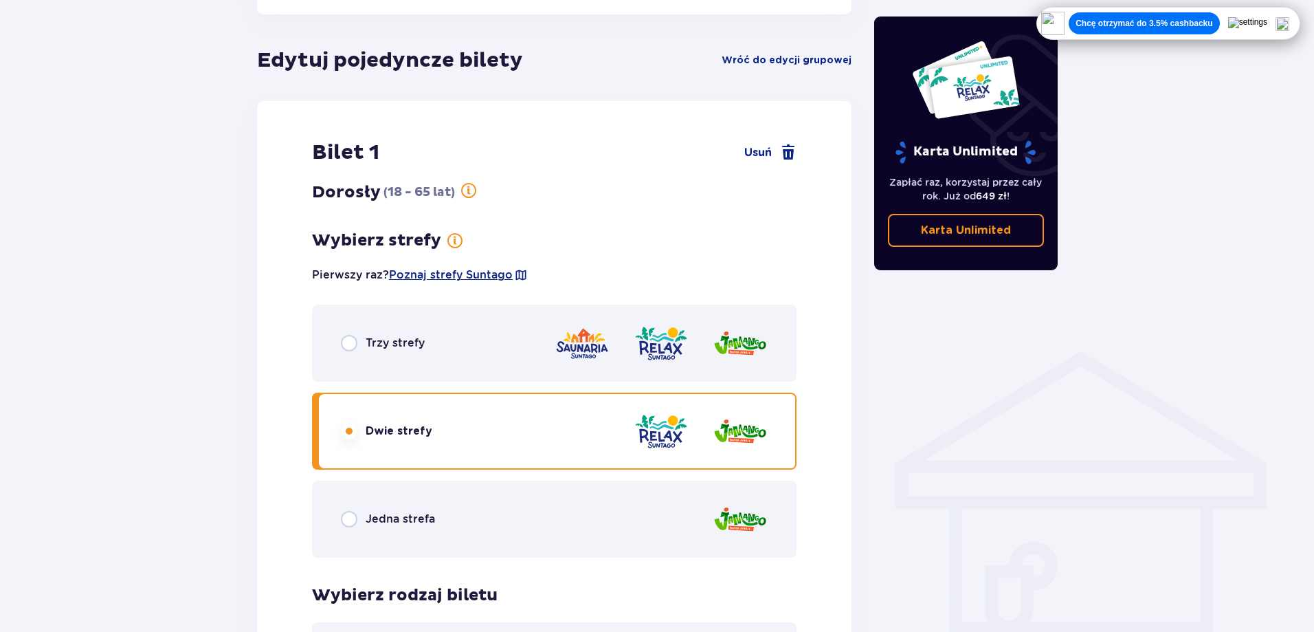
scroll to position [763, 0]
